Goal: Task Accomplishment & Management: Use online tool/utility

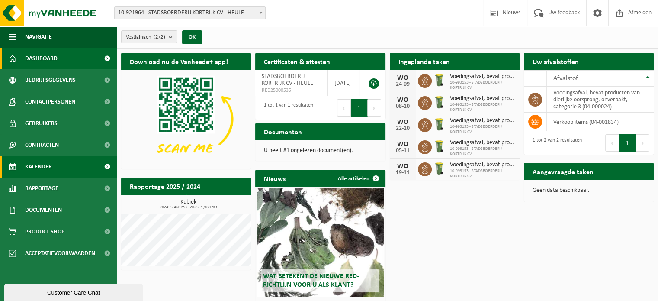
click at [41, 164] on span "Kalender" at bounding box center [38, 167] width 27 height 22
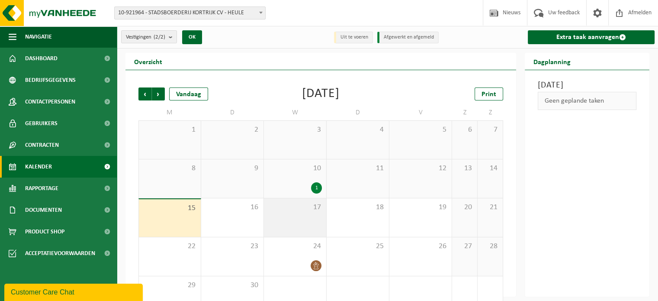
scroll to position [22, 0]
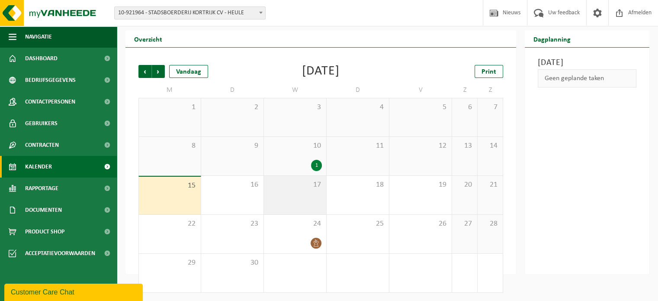
click at [305, 202] on div "17" at bounding box center [295, 195] width 62 height 38
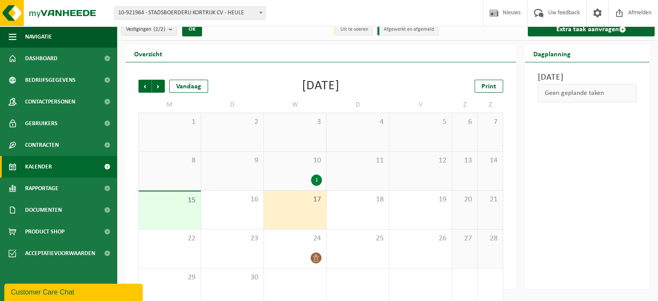
scroll to position [0, 0]
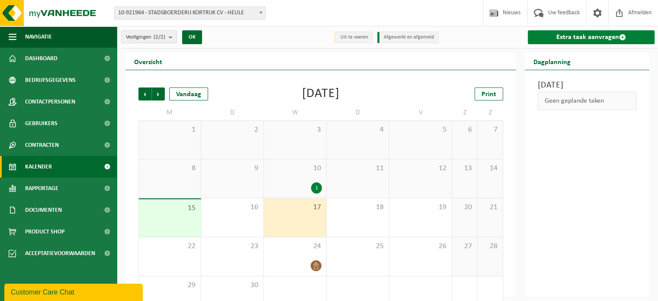
click at [603, 37] on link "Extra taak aanvragen" at bounding box center [591, 37] width 127 height 14
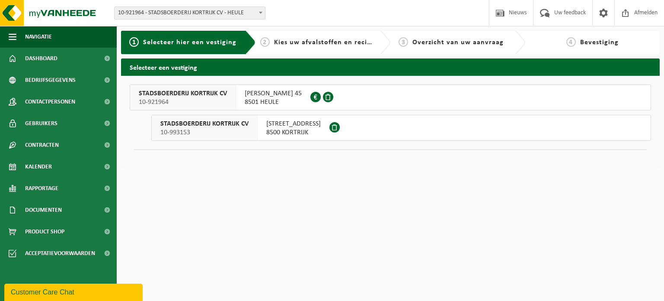
click at [280, 126] on span "WEGGEVOERDENLAAN 5" at bounding box center [293, 123] width 55 height 9
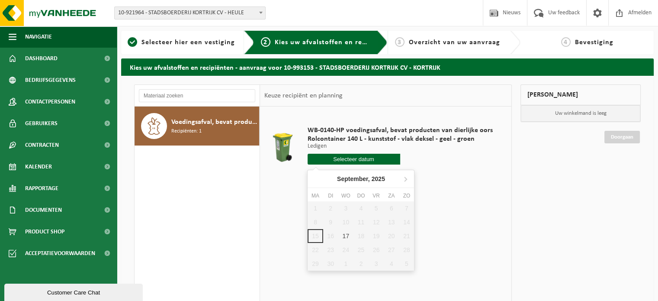
click at [370, 160] on input "text" at bounding box center [354, 159] width 93 height 11
click at [346, 239] on div "17" at bounding box center [345, 236] width 15 height 14
type input "Van [DATE]"
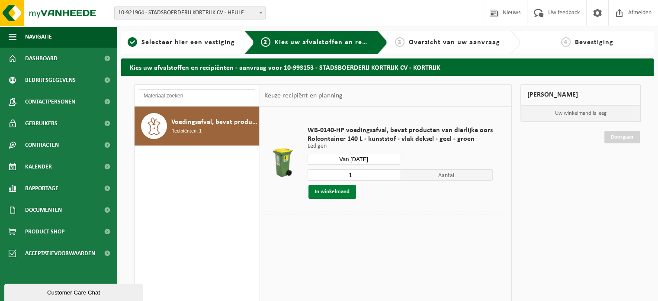
click at [336, 192] on button "In winkelmand" at bounding box center [332, 192] width 48 height 14
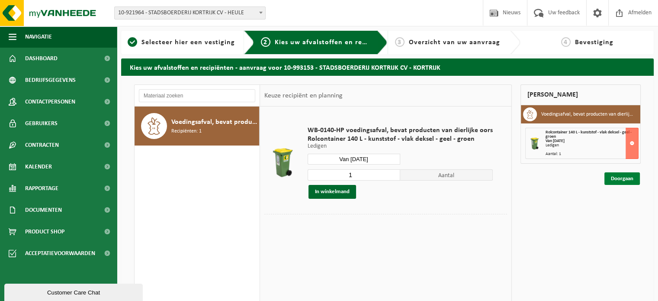
click at [620, 180] on link "Doorgaan" at bounding box center [621, 178] width 35 height 13
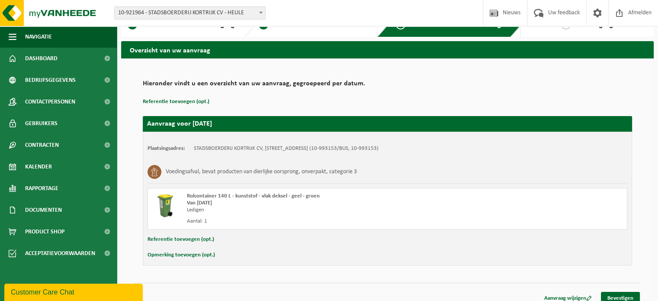
scroll to position [25, 0]
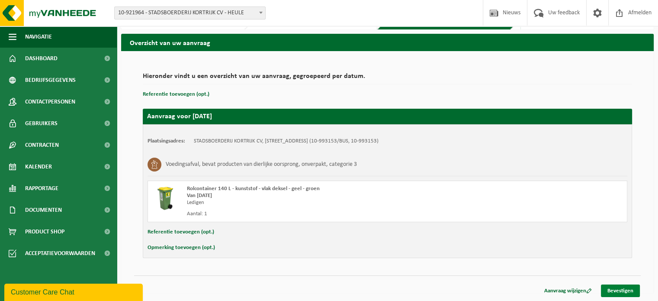
click at [623, 287] on link "Bevestigen" at bounding box center [620, 290] width 39 height 13
